Goal: Information Seeking & Learning: Learn about a topic

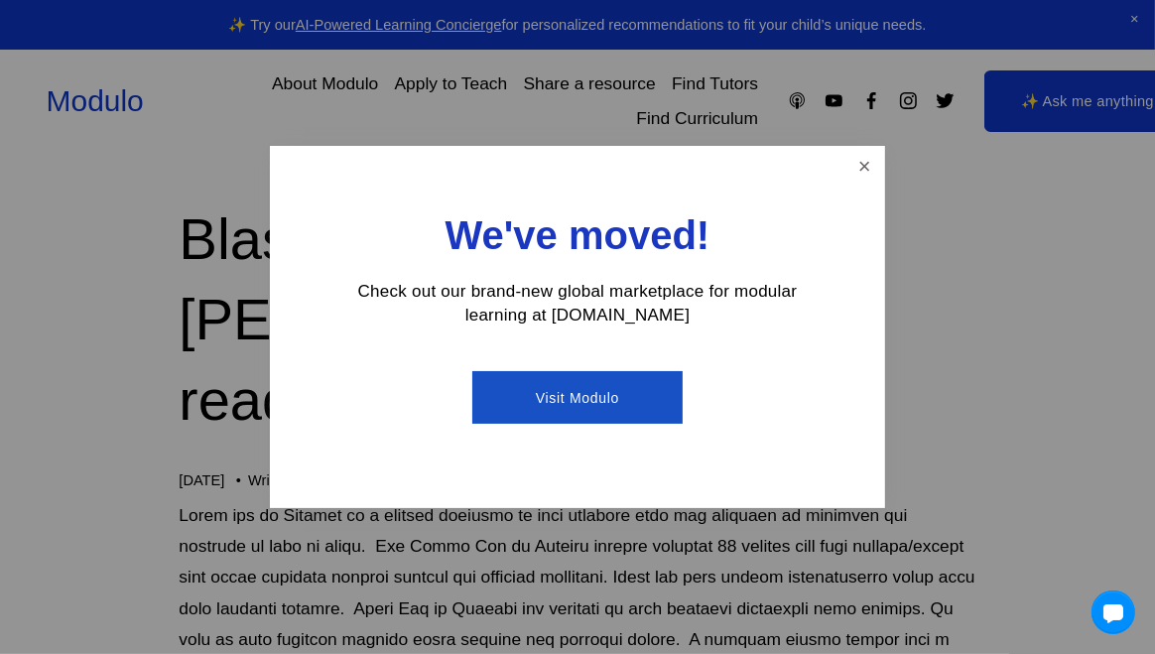
click at [572, 399] on link "Visit Modulo" at bounding box center [576, 397] width 209 height 53
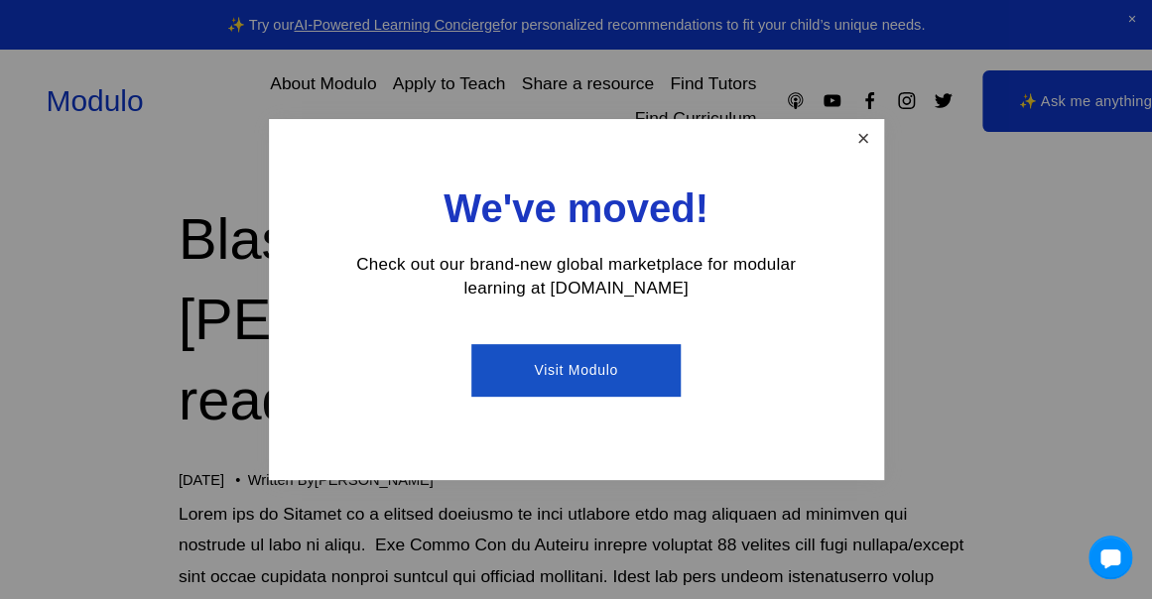
click at [865, 137] on link "Close" at bounding box center [862, 139] width 35 height 35
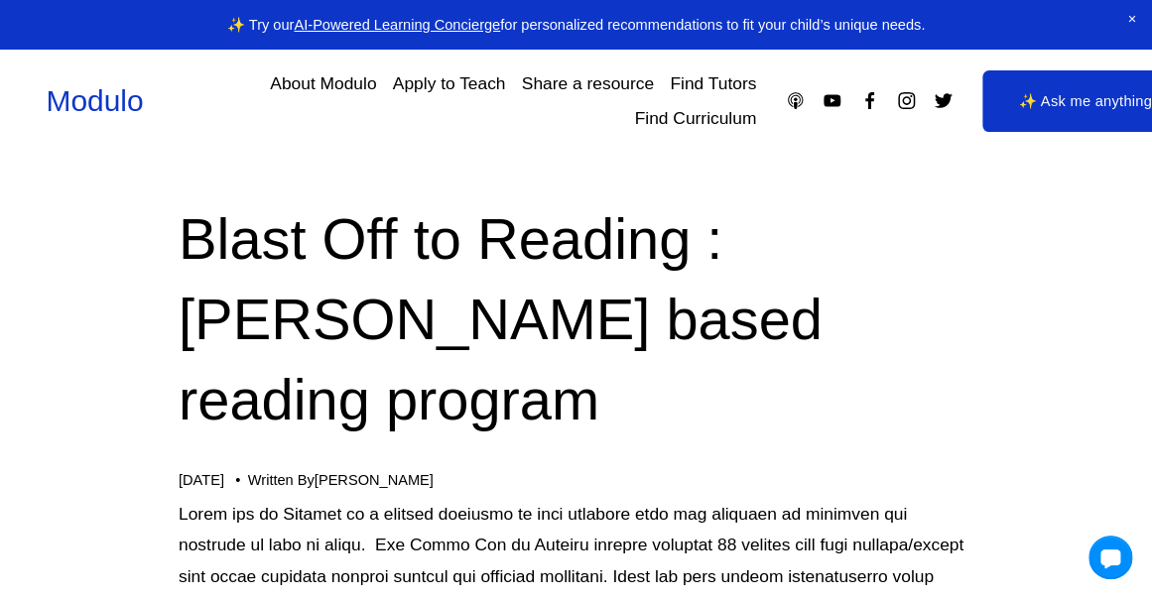
click at [728, 118] on link "Find Curriculum" at bounding box center [695, 118] width 122 height 35
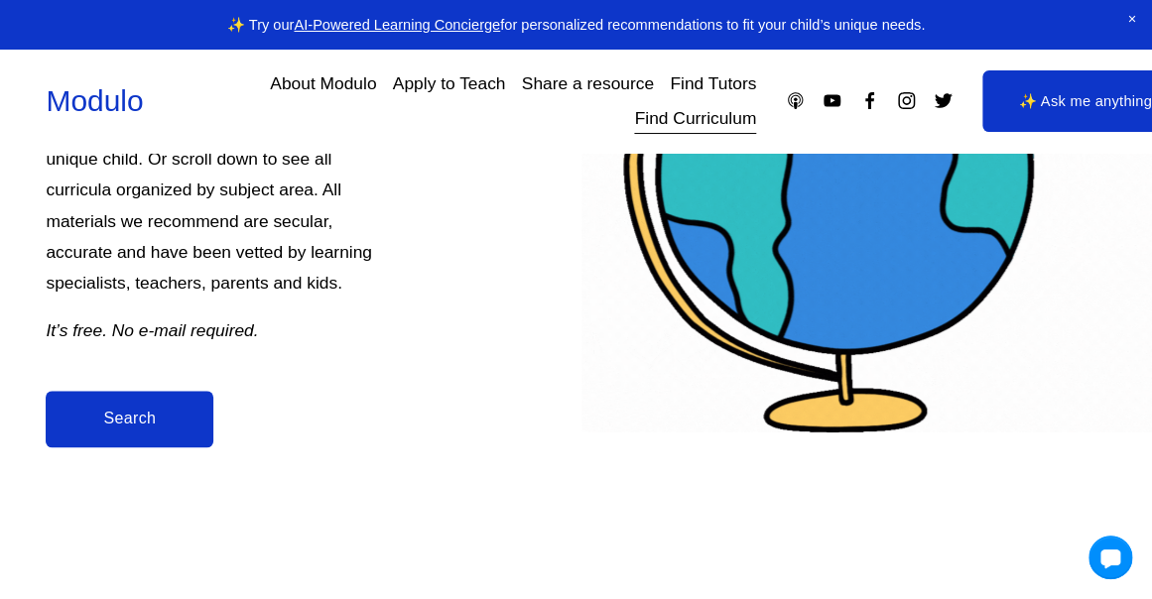
scroll to position [441, 0]
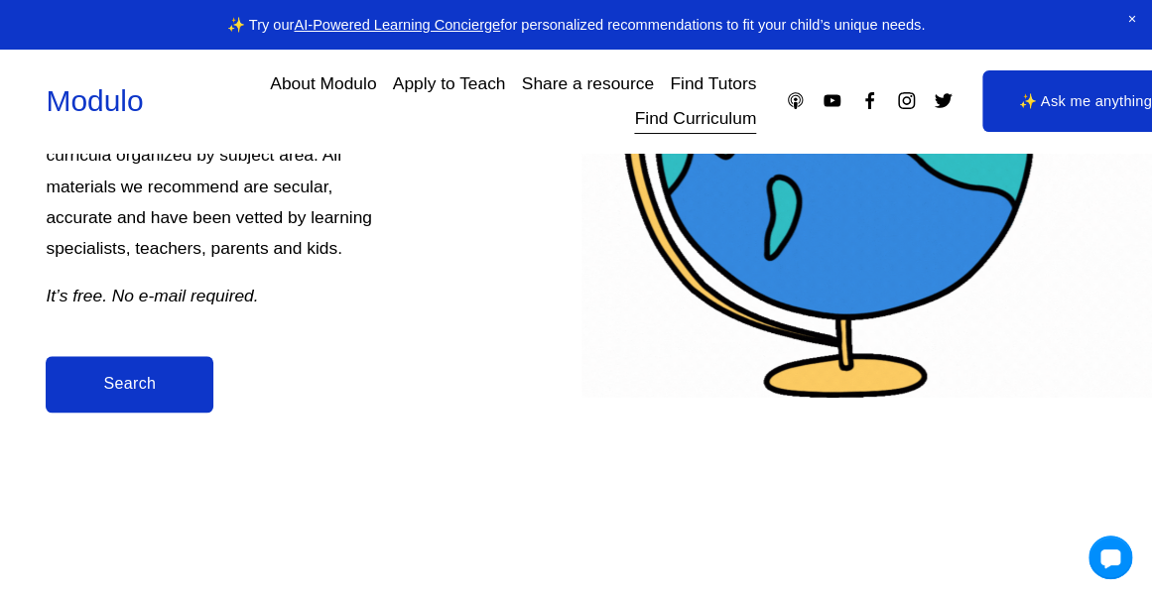
click at [133, 387] on link "Search" at bounding box center [130, 384] width 168 height 57
click at [661, 119] on link "Find Curriculum" at bounding box center [695, 118] width 122 height 35
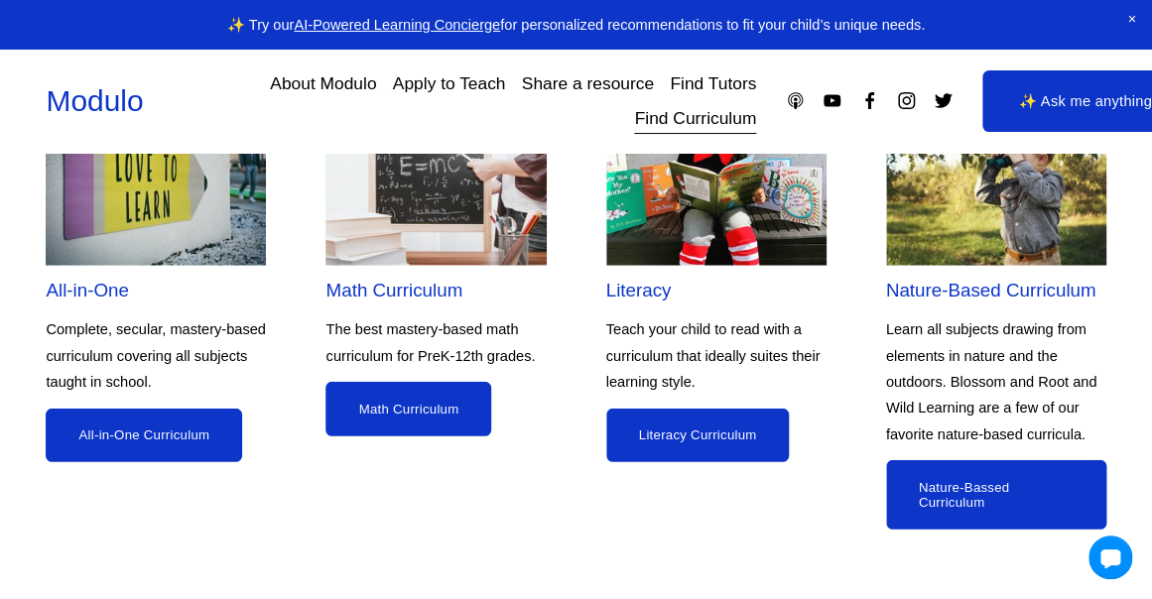
scroll to position [1685, 0]
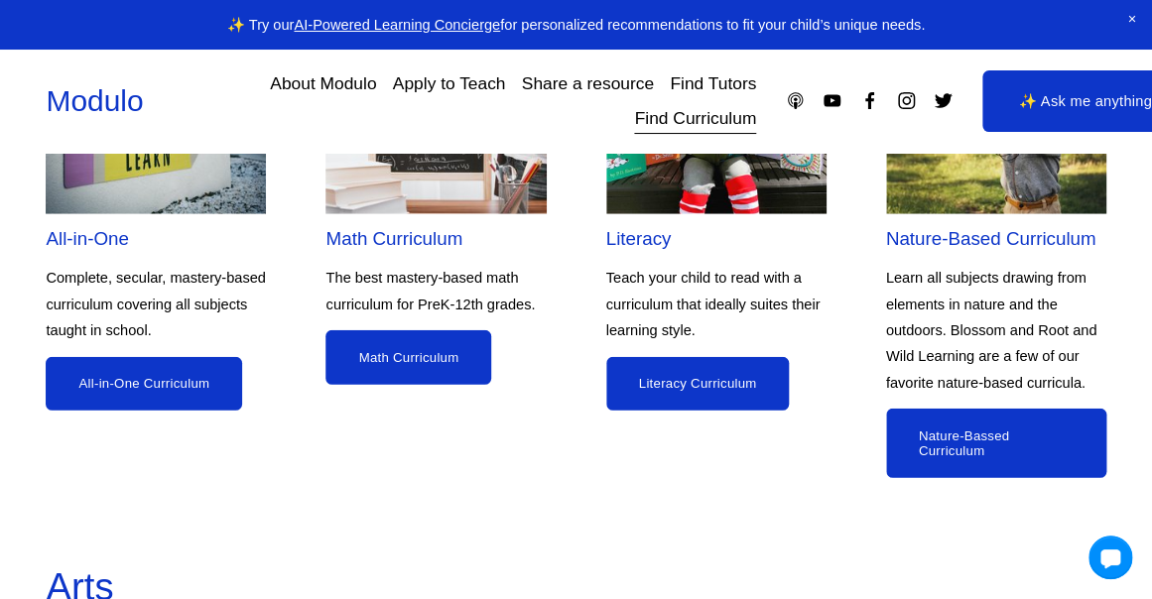
click at [177, 387] on link "All-in-One Curriculum" at bounding box center [144, 384] width 196 height 55
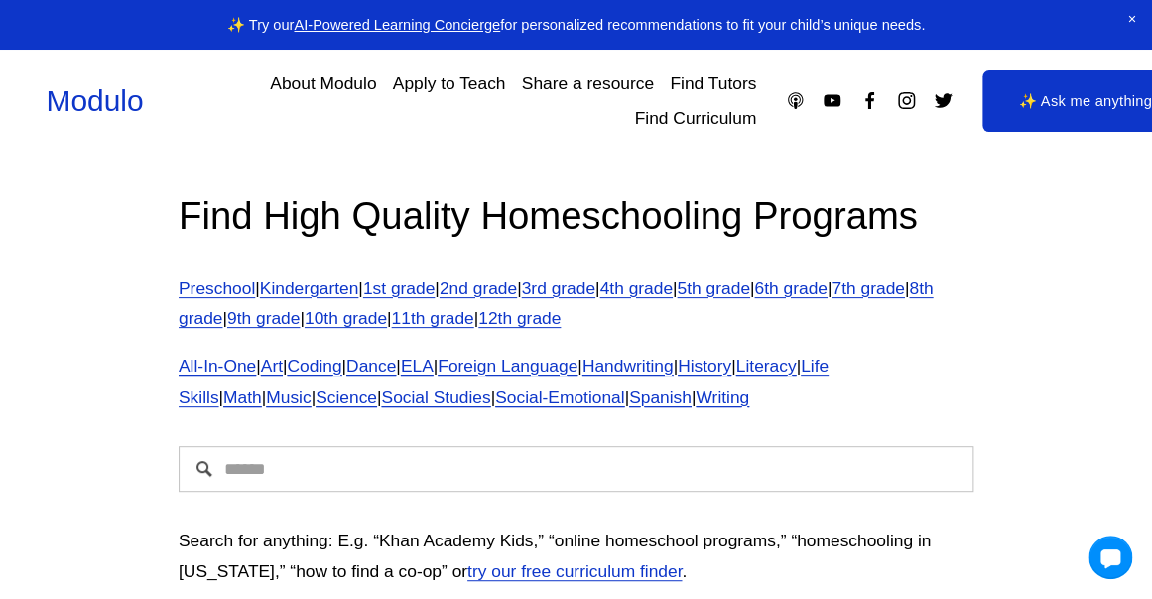
click at [578, 288] on link "3rd grade" at bounding box center [558, 288] width 73 height 20
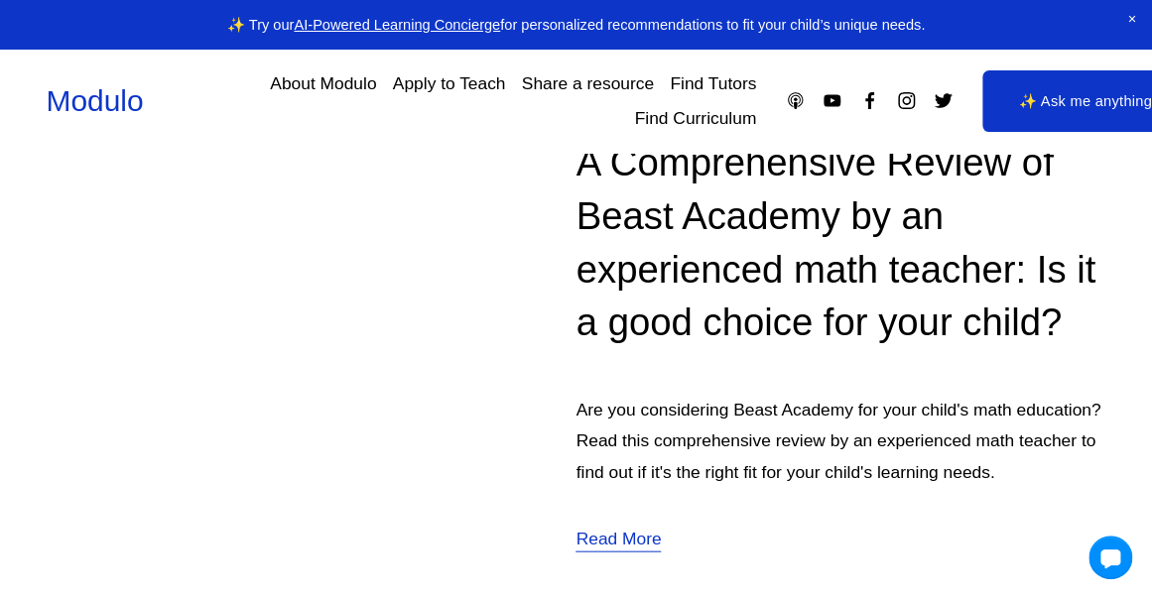
scroll to position [1184, 0]
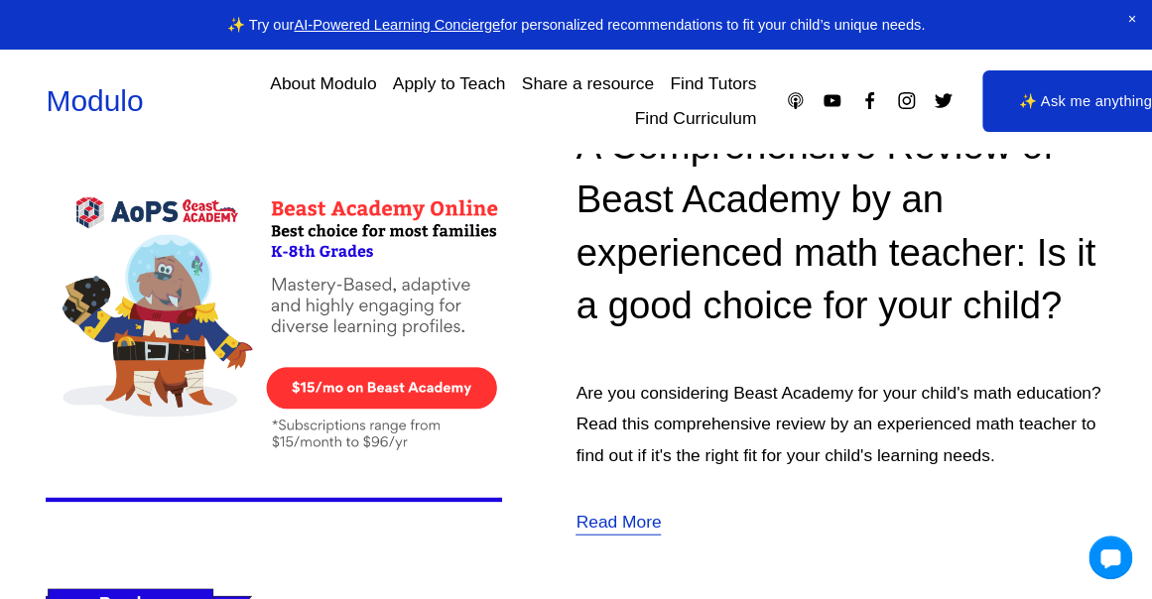
click at [626, 530] on link "Read More" at bounding box center [618, 522] width 85 height 32
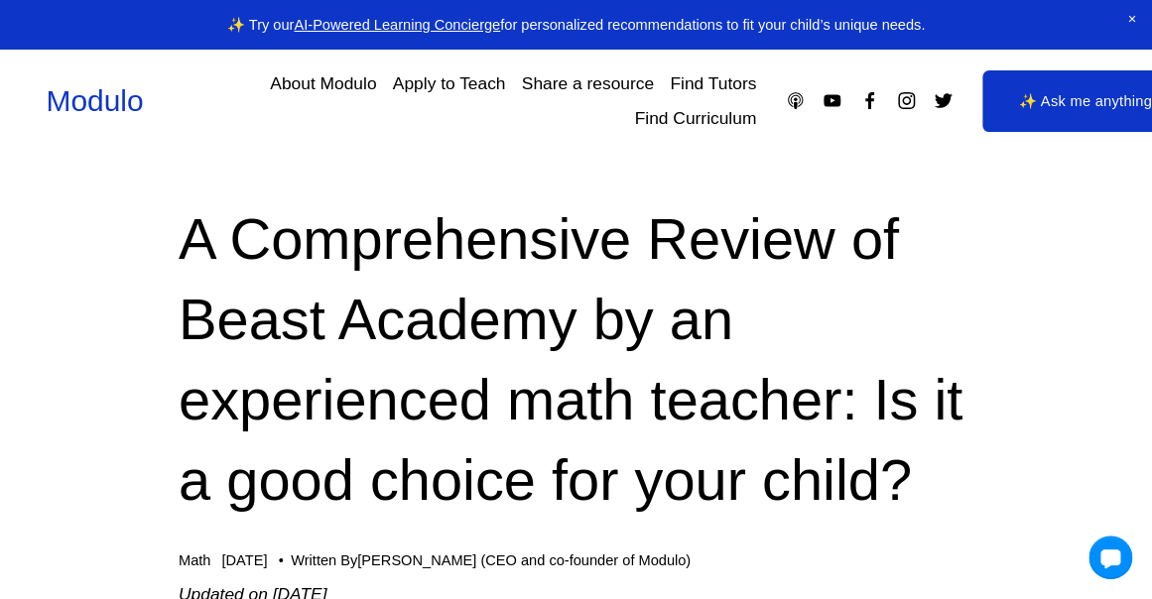
click at [527, 130] on nav "About Modulo Apply to Teach Share a resource Find Tutors Find Curriculum" at bounding box center [464, 100] width 583 height 69
click at [1058, 103] on link "✨ Ask me anything" at bounding box center [1084, 101] width 205 height 62
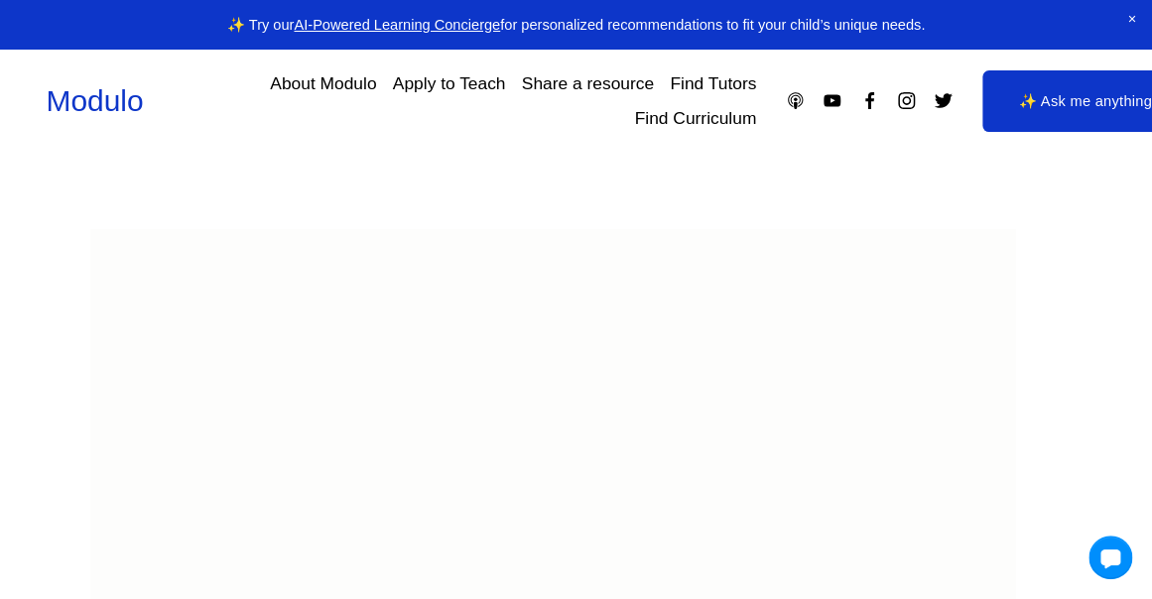
click at [717, 120] on link "Find Curriculum" at bounding box center [695, 118] width 122 height 35
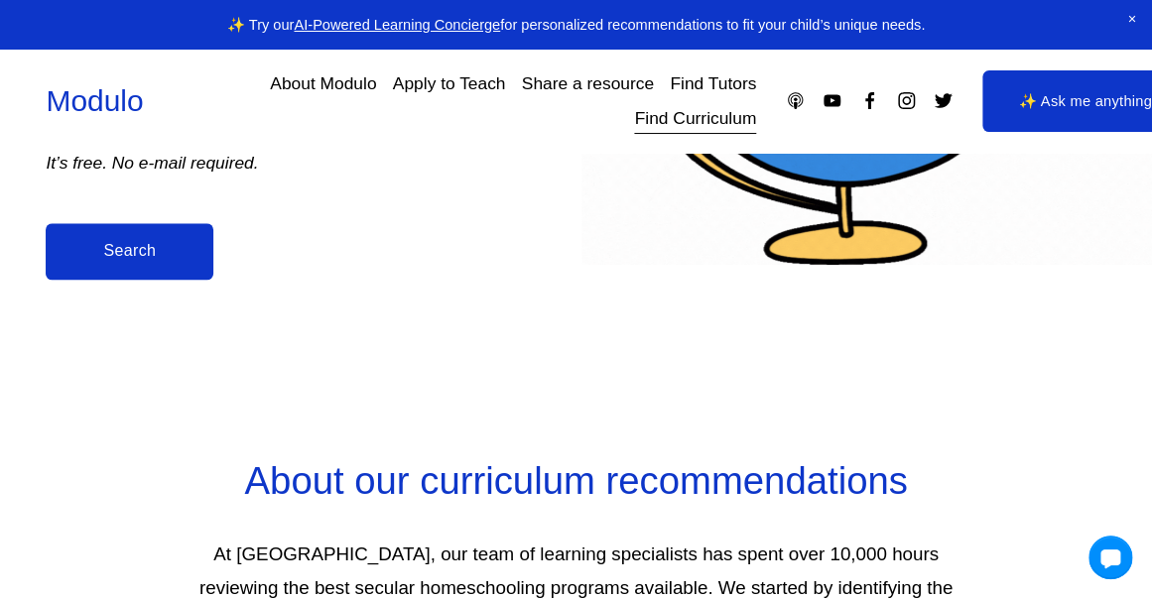
scroll to position [522, 0]
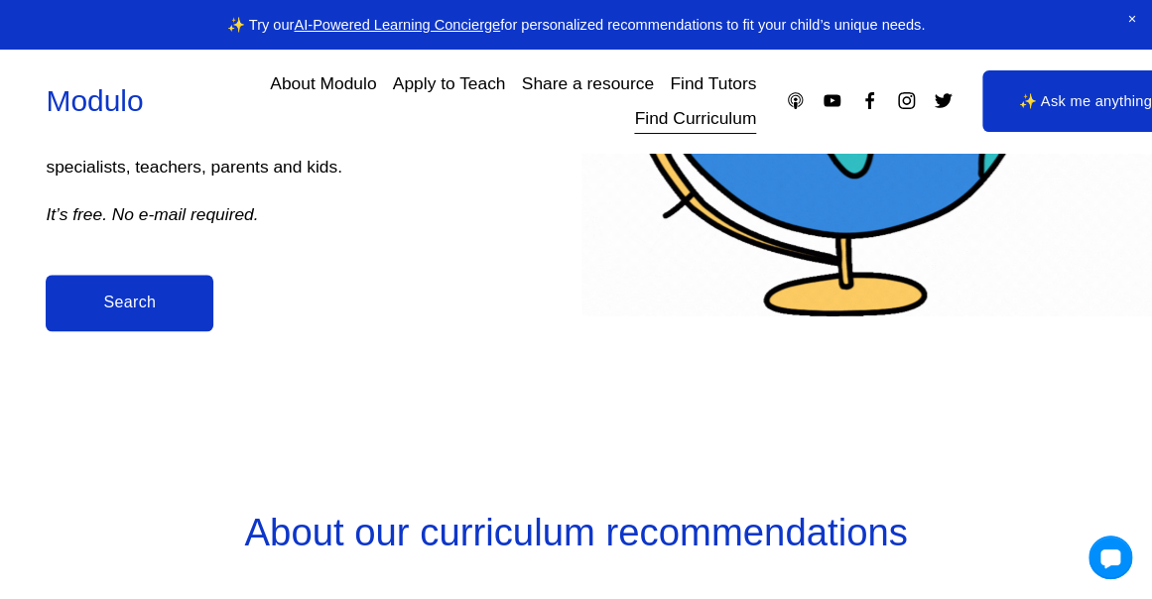
click at [148, 304] on link "Search" at bounding box center [130, 303] width 168 height 57
